Goal: Browse casually: Explore the website without a specific task or goal

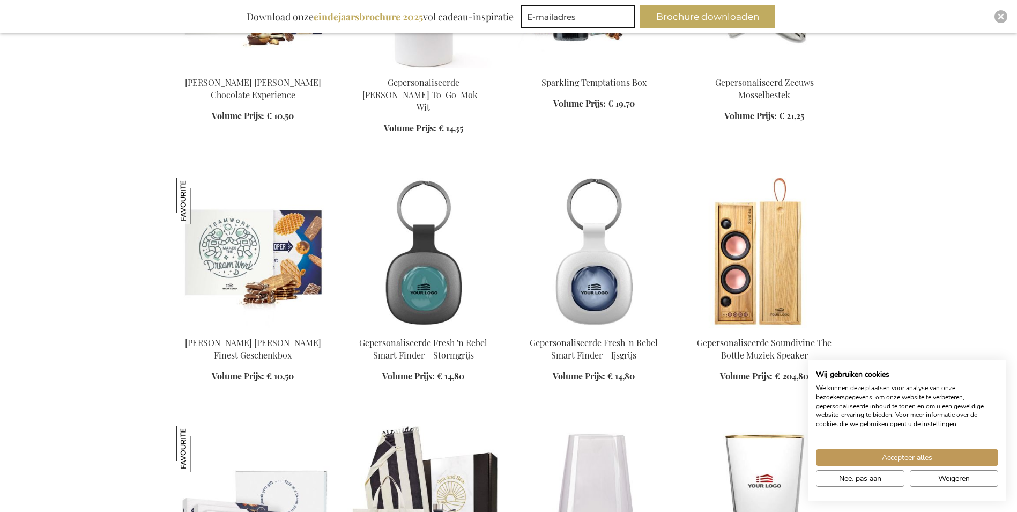
scroll to position [590, 0]
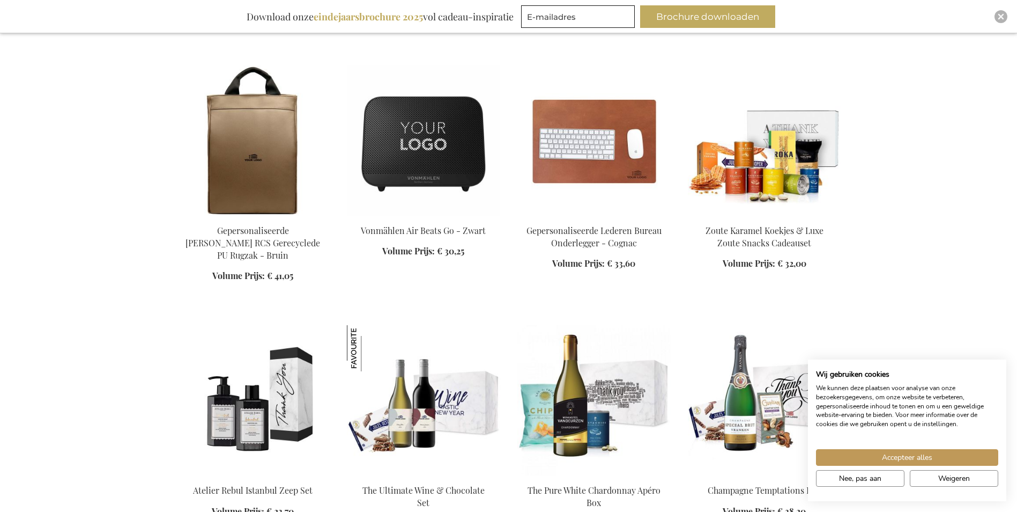
scroll to position [1663, 0]
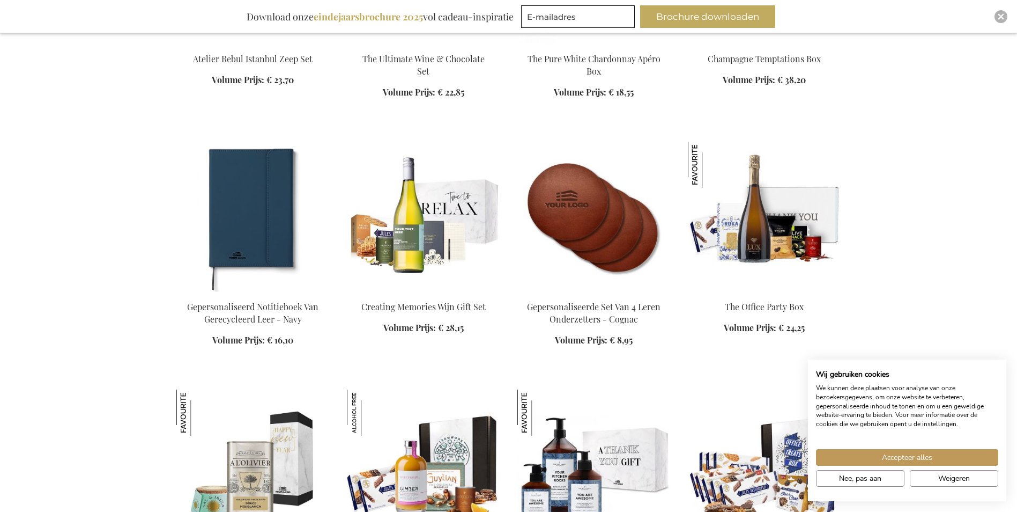
scroll to position [2092, 0]
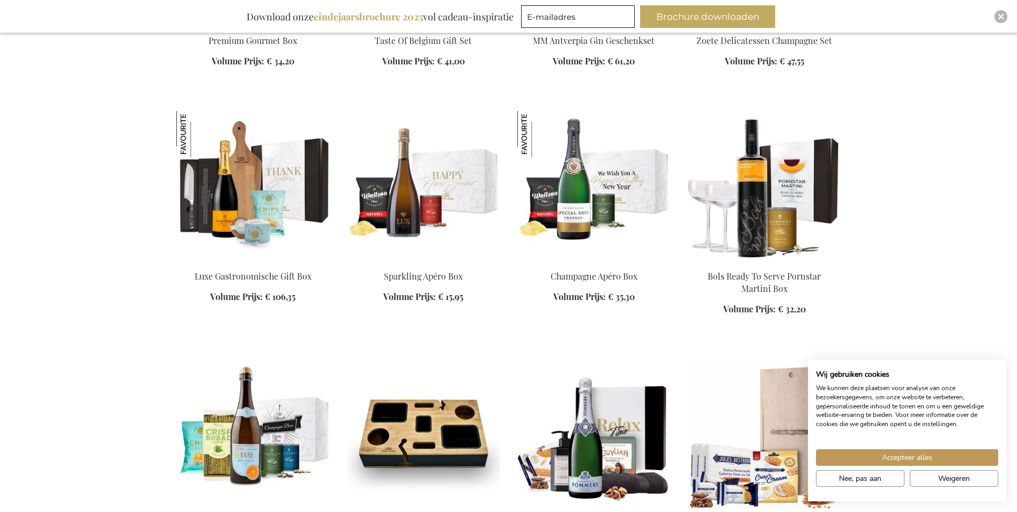
scroll to position [3111, 0]
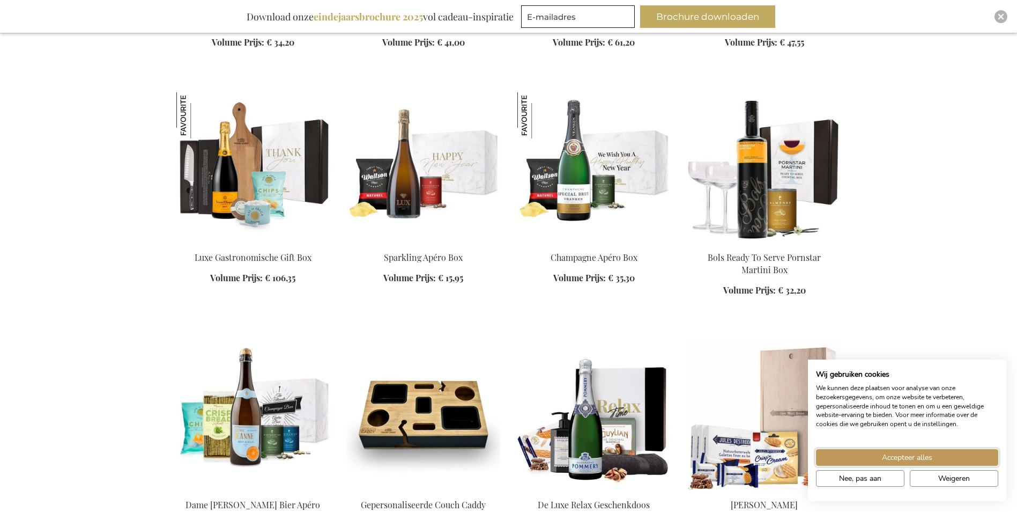
drag, startPoint x: 917, startPoint y: 460, endPoint x: 908, endPoint y: 460, distance: 8.6
click at [917, 460] on span "Accepteer alles" at bounding box center [907, 457] width 50 height 11
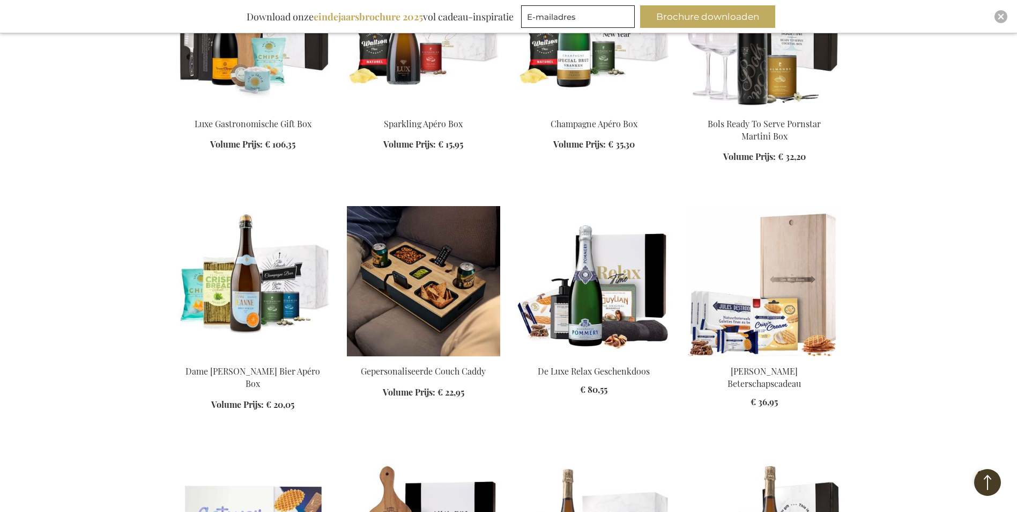
scroll to position [3272, 0]
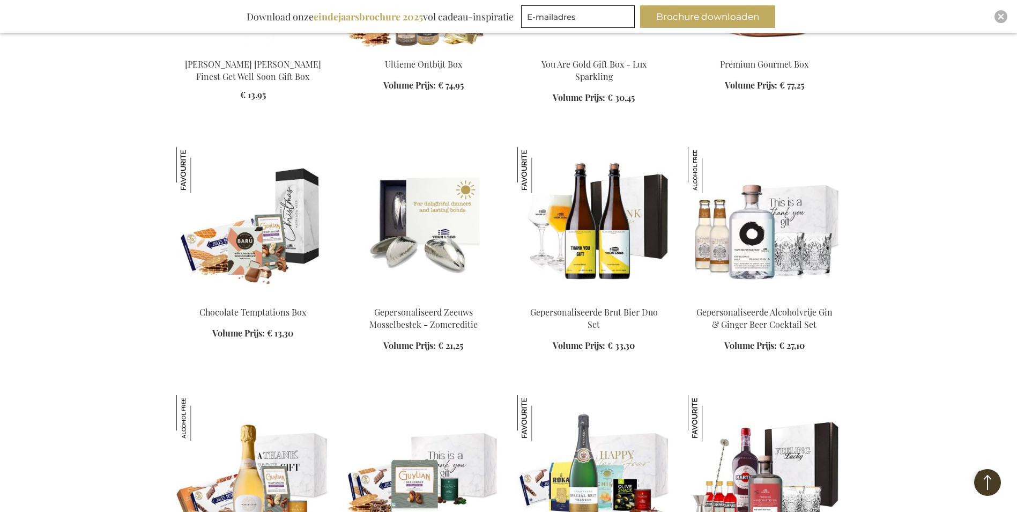
scroll to position [3808, 0]
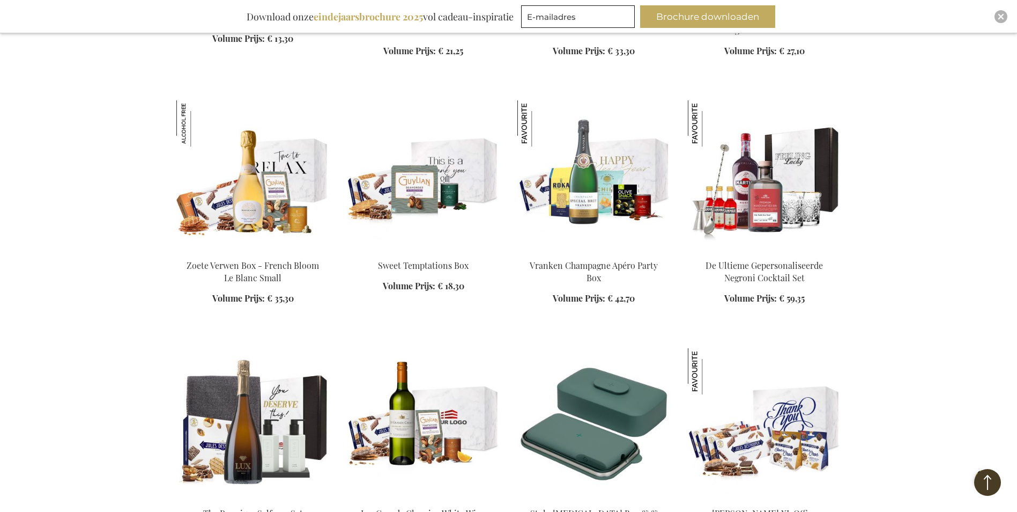
scroll to position [3969, 0]
